Goal: Task Accomplishment & Management: Manage account settings

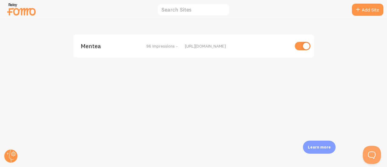
click at [85, 43] on span "Mentea" at bounding box center [105, 45] width 49 height 5
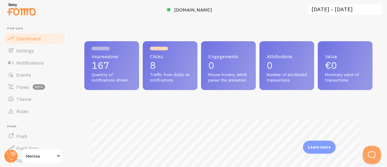
scroll to position [159, 284]
click at [41, 51] on link "Settings" at bounding box center [35, 50] width 62 height 12
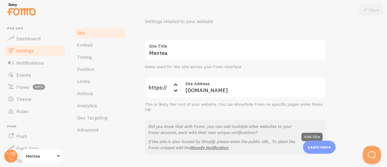
scroll to position [31, 0]
click at [105, 57] on link "Timing" at bounding box center [100, 57] width 53 height 12
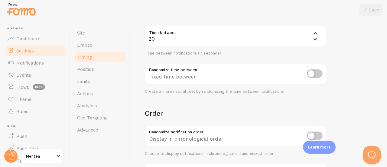
scroll to position [137, 0]
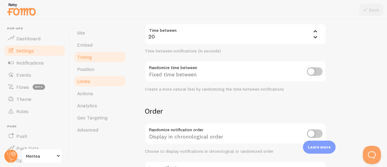
click at [85, 80] on span "Limits" at bounding box center [83, 81] width 13 height 6
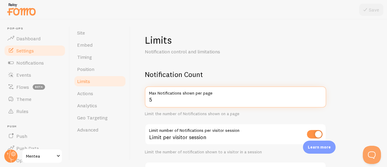
click at [266, 98] on input "5" at bounding box center [236, 96] width 182 height 21
click at [320, 102] on input "4" at bounding box center [236, 96] width 182 height 21
click at [320, 102] on input "3" at bounding box center [236, 96] width 182 height 21
type input "2"
click at [320, 102] on input "2" at bounding box center [236, 96] width 182 height 21
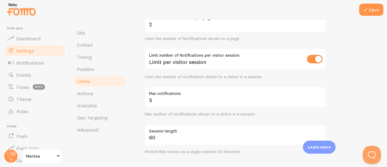
scroll to position [76, 0]
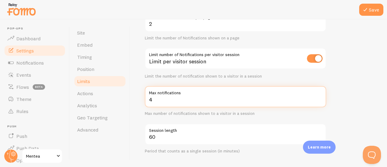
click at [319, 100] on input "4" at bounding box center [236, 96] width 182 height 21
type input "3"
click at [319, 100] on input "3" at bounding box center [236, 96] width 182 height 21
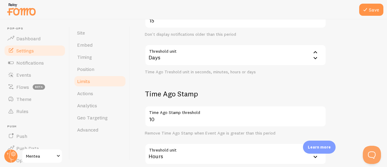
scroll to position [253, 0]
click at [372, 9] on button "Save" at bounding box center [372, 10] width 24 height 12
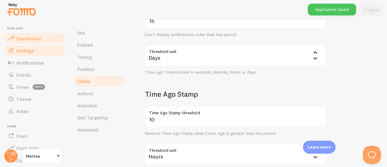
click at [30, 38] on span "Dashboard" at bounding box center [28, 38] width 24 height 6
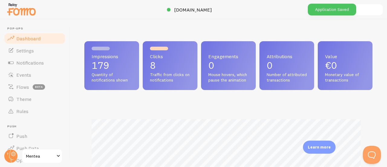
scroll to position [159, 284]
